Goal: Task Accomplishment & Management: Complete application form

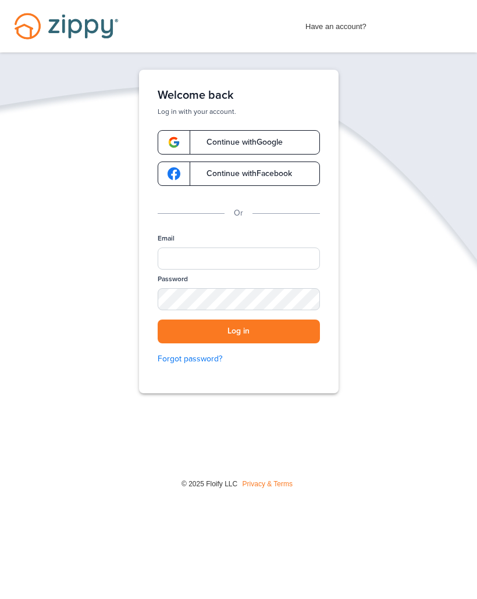
click at [301, 136] on link "Continue with Google" at bounding box center [238, 142] width 162 height 24
click at [245, 135] on link "Continue with Google" at bounding box center [238, 142] width 162 height 24
click at [237, 144] on span "Continue with Google" at bounding box center [239, 142] width 88 height 8
